Goal: Check status: Check status

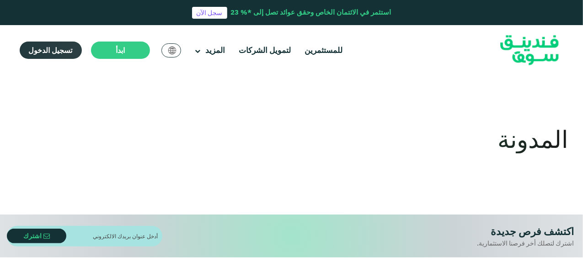
click at [61, 48] on span "تسجيل الدخول" at bounding box center [51, 50] width 44 height 9
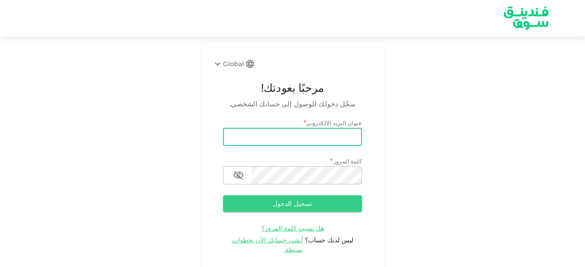
click at [277, 138] on input "email" at bounding box center [292, 137] width 139 height 18
type input "[EMAIL_ADDRESS][DOMAIN_NAME]"
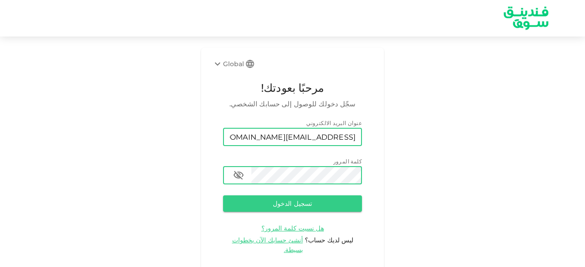
click at [223, 196] on button "تسجيل الدخول" at bounding box center [292, 204] width 139 height 16
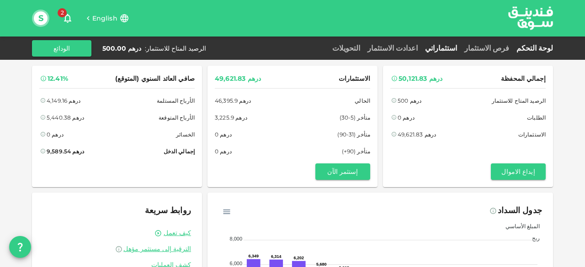
click at [461, 46] on link "استثماراتي" at bounding box center [440, 48] width 39 height 9
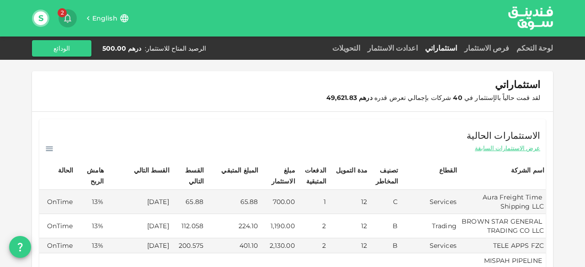
click at [69, 16] on icon "button" at bounding box center [67, 18] width 7 height 9
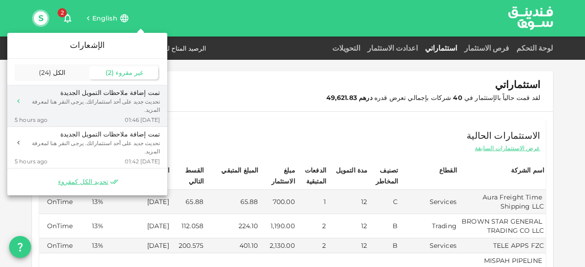
click at [121, 99] on div "تحديث جديد على أحد استثماراتك. يرجى النقر هنا لمعرفة المزيد." at bounding box center [93, 106] width 134 height 16
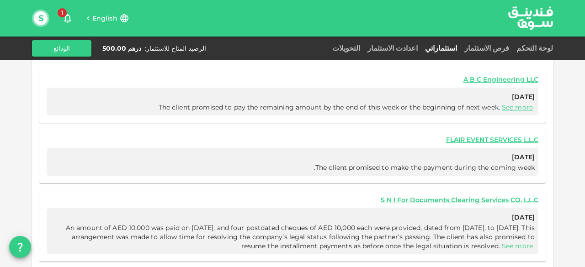
scroll to position [435, 0]
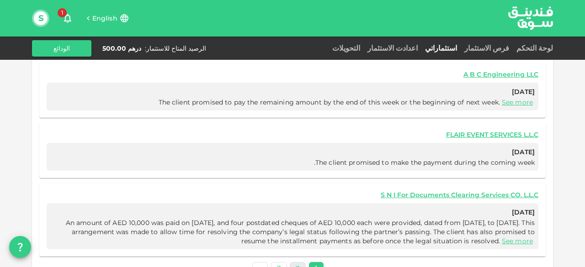
click at [300, 262] on link "2" at bounding box center [298, 268] width 16 height 13
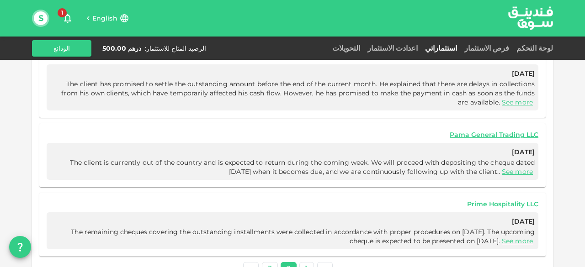
scroll to position [224, 0]
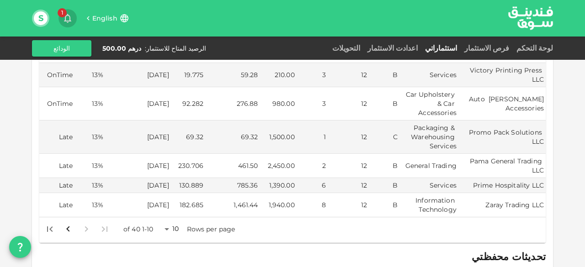
click at [64, 17] on icon "button" at bounding box center [67, 18] width 11 height 11
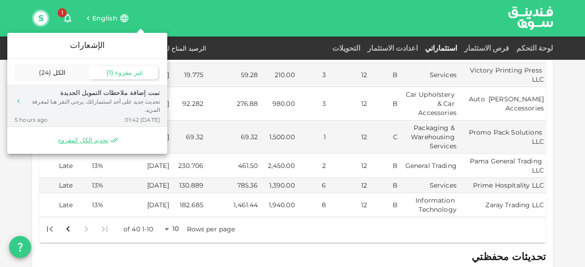
click at [123, 101] on div "تحديث جديد على أحد استثماراتك. يرجى النقر هنا لمعرفة المزيد." at bounding box center [93, 106] width 134 height 16
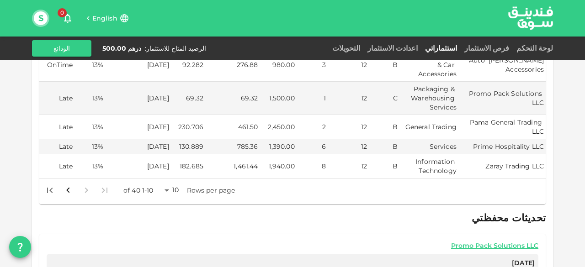
scroll to position [361, 0]
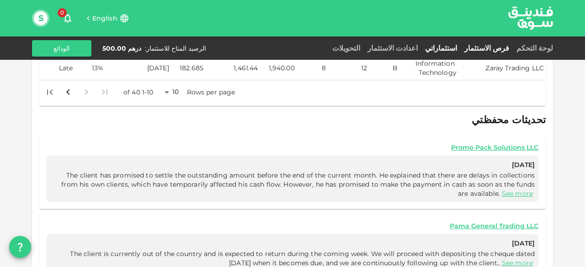
click at [502, 48] on link "فرص الاستثمار" at bounding box center [487, 48] width 52 height 9
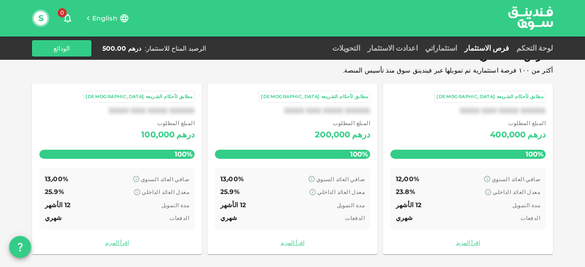
scroll to position [70, 0]
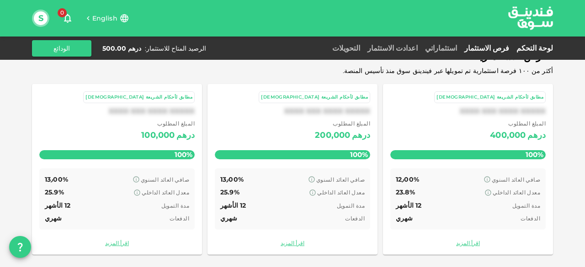
click at [541, 45] on link "لوحة التحكم" at bounding box center [533, 48] width 40 height 9
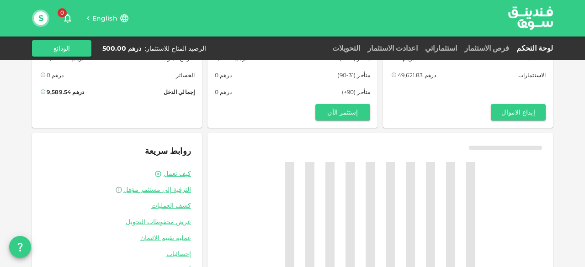
scroll to position [70, 0]
